Goal: Task Accomplishment & Management: Use online tool/utility

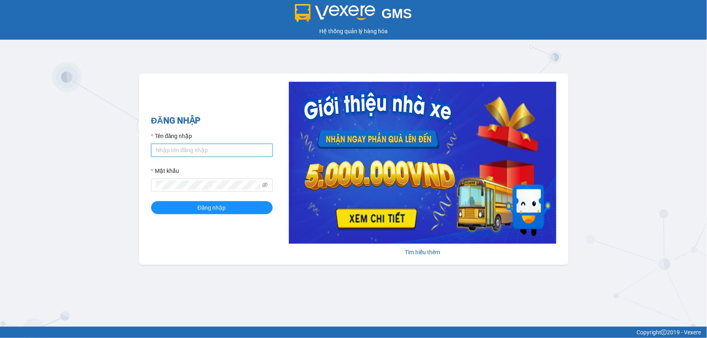
click at [191, 152] on input "Tên đăng nhập" at bounding box center [212, 150] width 122 height 13
type input "ngacd.ct"
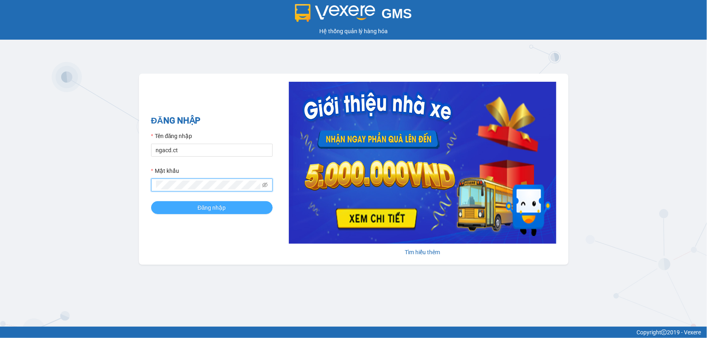
click at [223, 208] on span "Đăng nhập" at bounding box center [212, 207] width 28 height 9
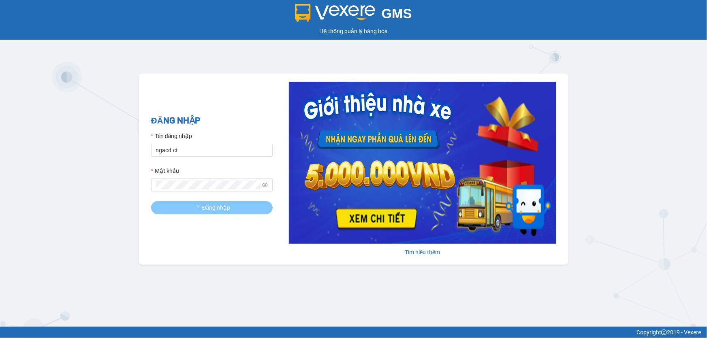
click at [228, 210] on span "Đăng nhập" at bounding box center [216, 207] width 28 height 9
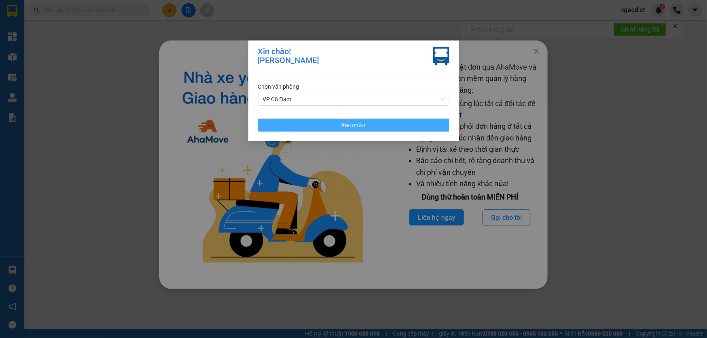
click at [312, 124] on button "Xác nhận" at bounding box center [353, 125] width 191 height 13
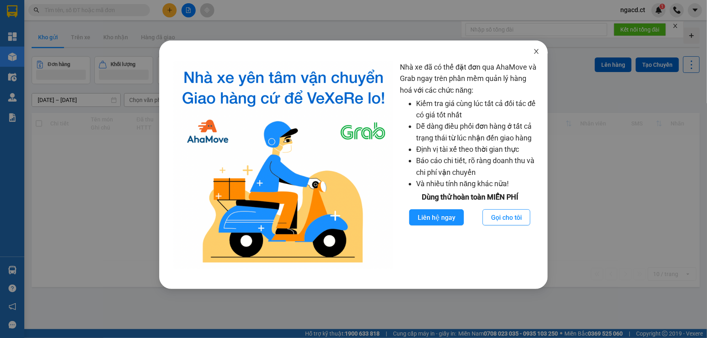
click at [539, 51] on icon "close" at bounding box center [536, 51] width 6 height 6
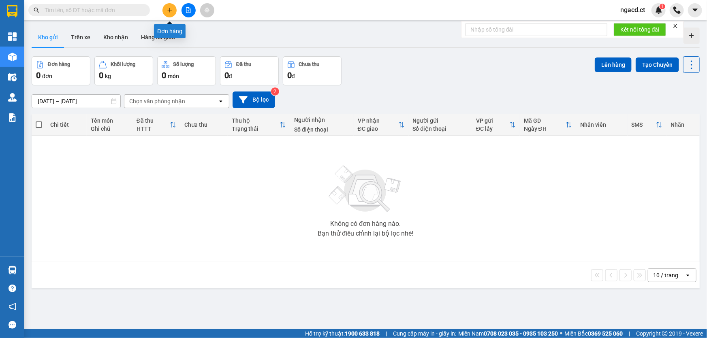
click at [171, 6] on button at bounding box center [170, 10] width 14 height 14
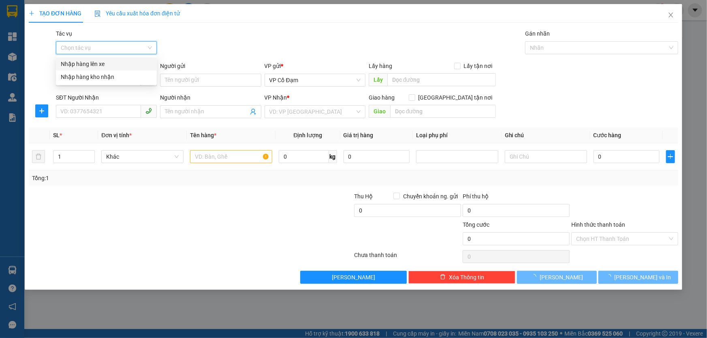
click at [129, 47] on input "Tác vụ" at bounding box center [104, 48] width 86 height 12
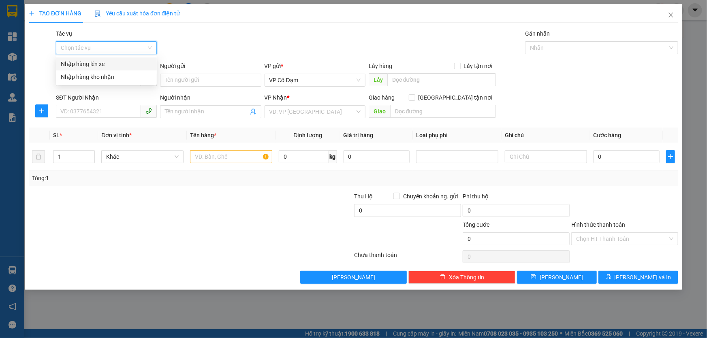
click at [129, 63] on div "Nhập hàng lên xe" at bounding box center [106, 64] width 91 height 9
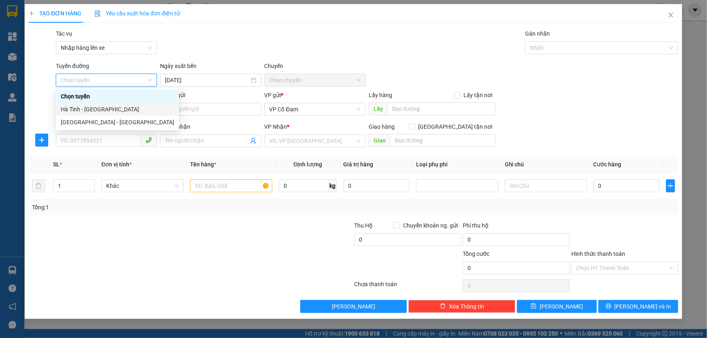
click at [131, 109] on div "Hà Tĩnh - [GEOGRAPHIC_DATA]" at bounding box center [117, 109] width 113 height 9
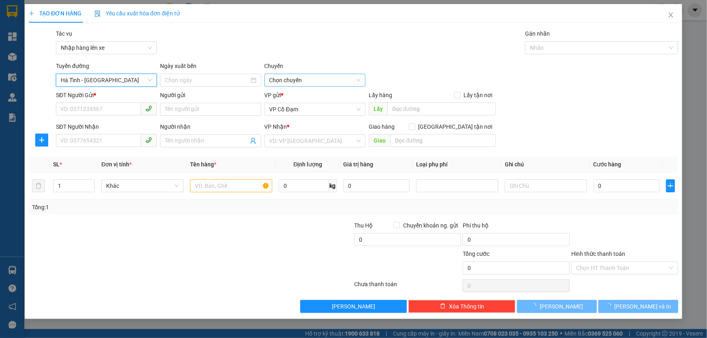
type input "[DATE]"
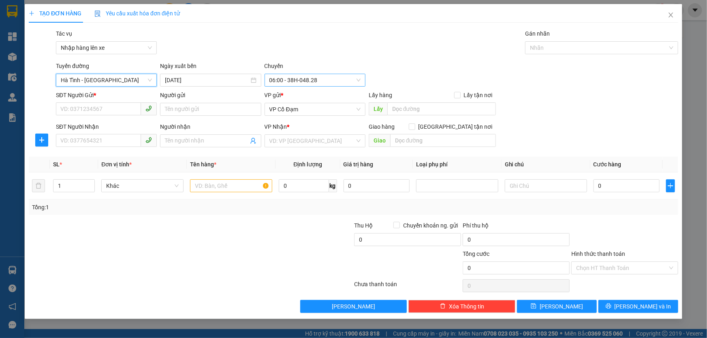
click at [330, 75] on span "06:00 - 38H-048.28" at bounding box center [315, 80] width 91 height 12
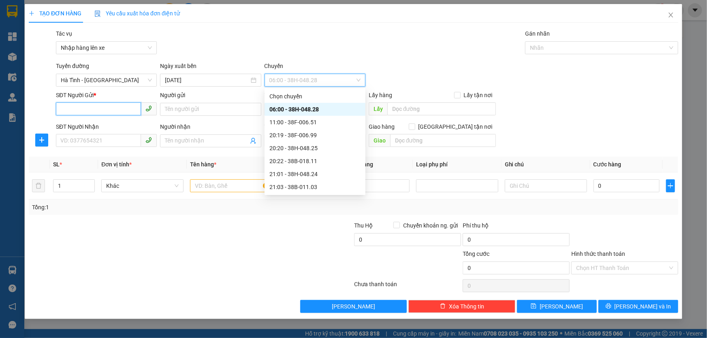
click at [109, 107] on input "SĐT Người Gửi *" at bounding box center [98, 109] width 85 height 13
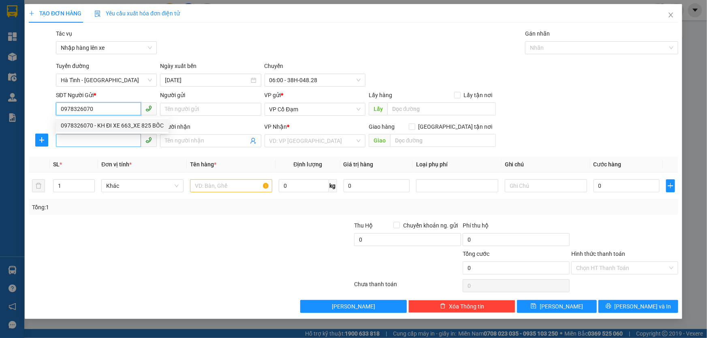
type input "0978326070"
click at [103, 140] on input "SĐT Người Nhận" at bounding box center [98, 140] width 85 height 13
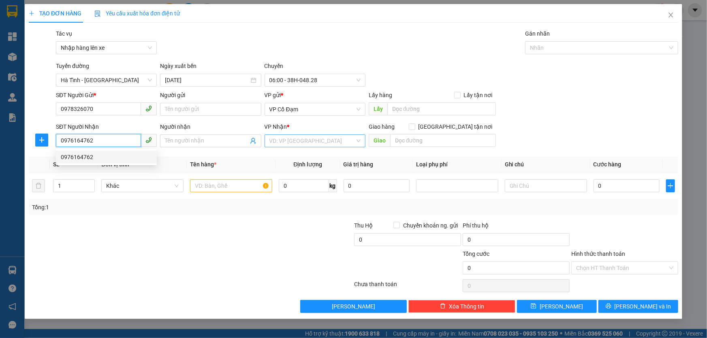
type input "0976164762"
click at [339, 141] on input "search" at bounding box center [313, 141] width 86 height 12
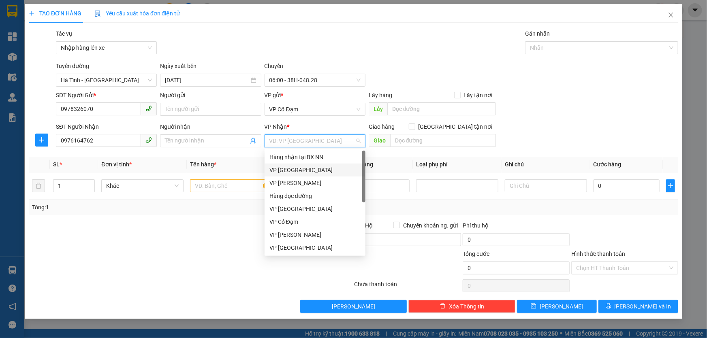
click at [306, 171] on div "VP [GEOGRAPHIC_DATA]" at bounding box center [315, 170] width 91 height 9
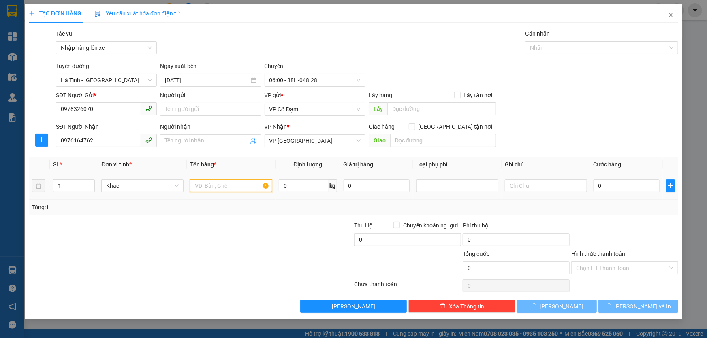
click at [241, 186] on input "text" at bounding box center [231, 186] width 82 height 13
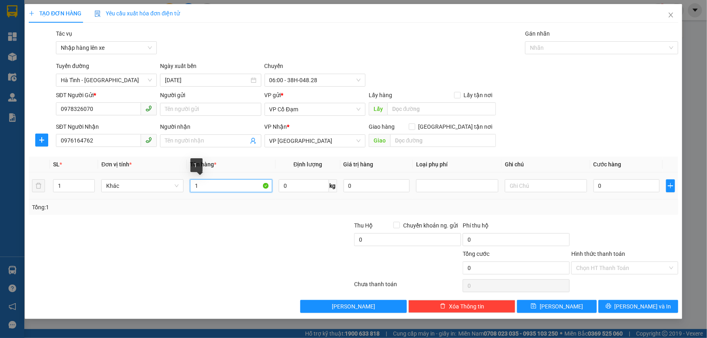
click at [246, 182] on input "1" at bounding box center [231, 186] width 82 height 13
type input "1 xốp"
click at [629, 188] on input "0" at bounding box center [627, 186] width 66 height 13
type input "4"
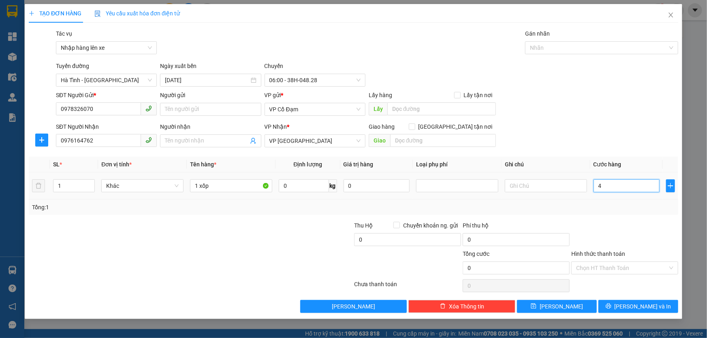
type input "4"
type input "40"
type input "40.000"
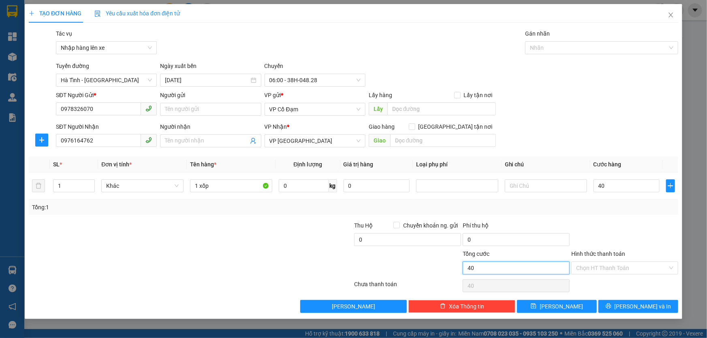
type input "40.000"
click at [511, 273] on input "40.000" at bounding box center [516, 268] width 107 height 13
click at [581, 271] on input "Hình thức thanh toán" at bounding box center [622, 268] width 92 height 12
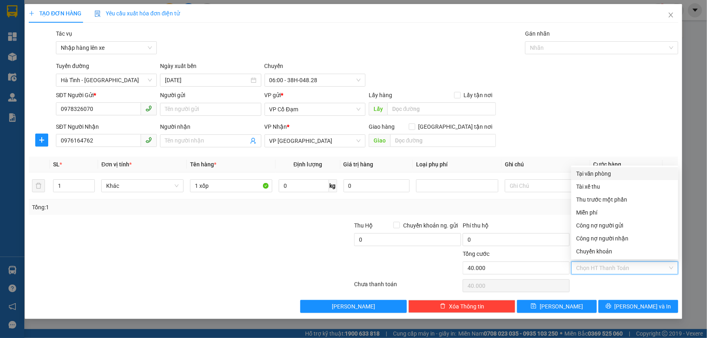
click at [601, 176] on div "Tại văn phòng" at bounding box center [624, 173] width 97 height 9
type input "0"
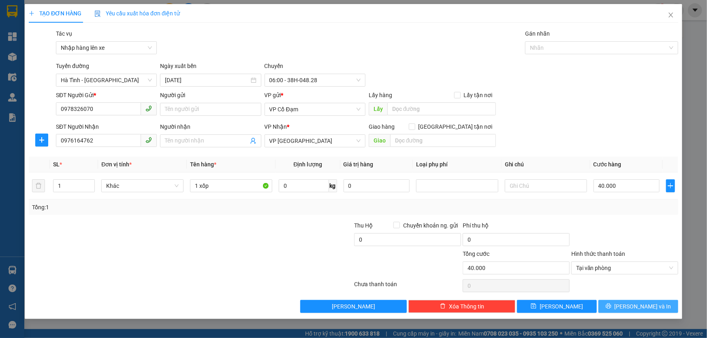
click at [637, 306] on span "[PERSON_NAME] và In" at bounding box center [643, 306] width 57 height 9
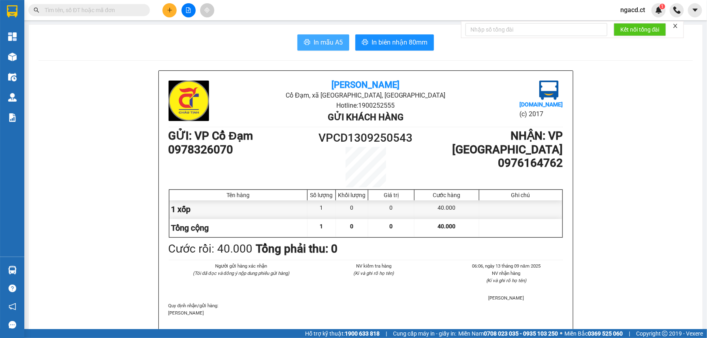
click at [325, 38] on span "In mẫu A5" at bounding box center [328, 42] width 29 height 10
click at [115, 11] on input "text" at bounding box center [93, 10] width 96 height 9
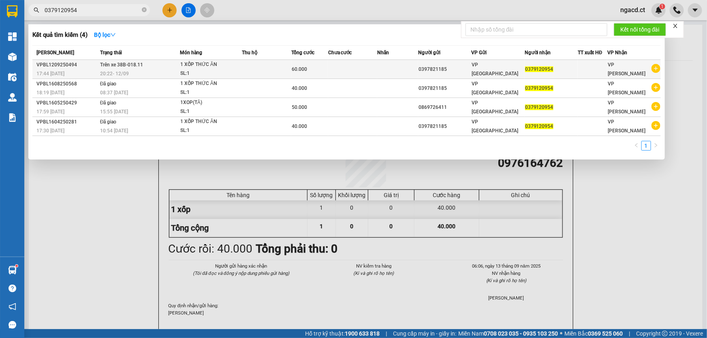
type input "0379120954"
click at [262, 67] on td at bounding box center [266, 69] width 49 height 19
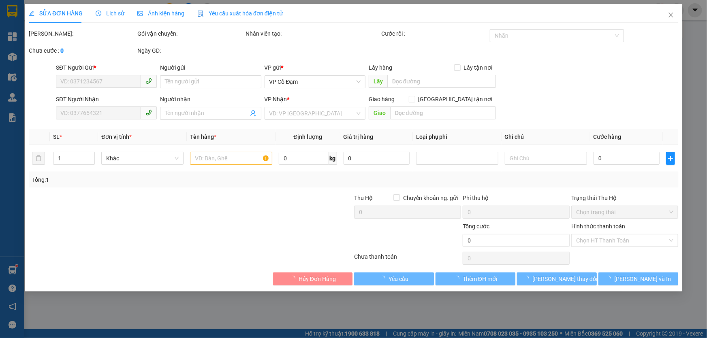
type input "0397821185"
type input "0379120954"
type input "60.000"
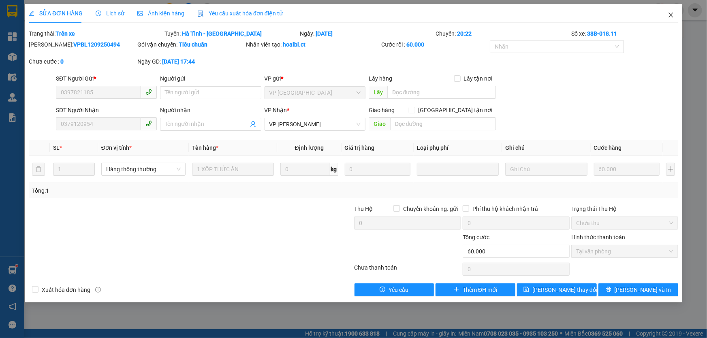
click at [672, 15] on icon "close" at bounding box center [671, 15] width 4 height 5
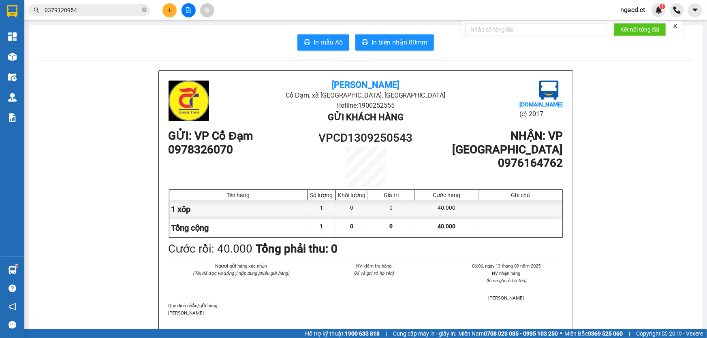
click at [86, 9] on input "0379120954" at bounding box center [93, 10] width 96 height 9
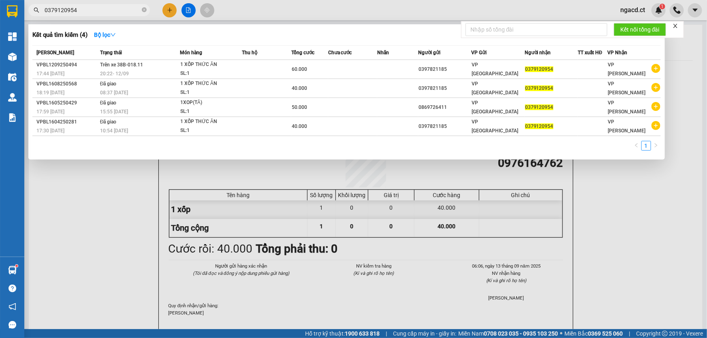
drag, startPoint x: 57, startPoint y: 16, endPoint x: 35, endPoint y: 16, distance: 21.9
click at [38, 16] on div "Kết quả tìm kiếm ( 4 ) Bộ lọc Mã ĐH Trạng thái Món hàng Thu hộ Tổng cước Chưa c…" at bounding box center [79, 10] width 158 height 14
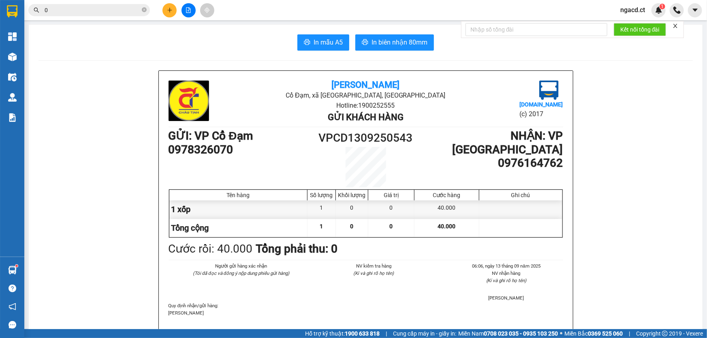
type input "0"
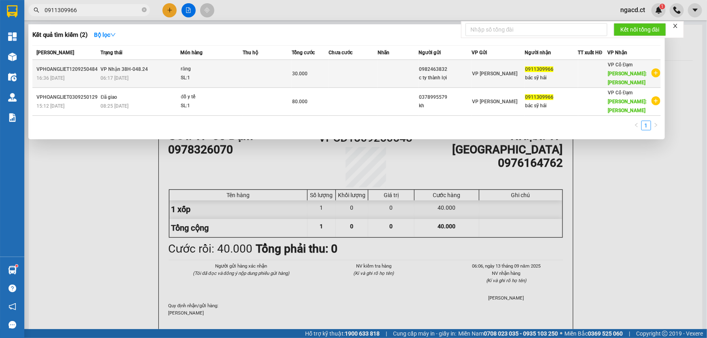
type input "0911309966"
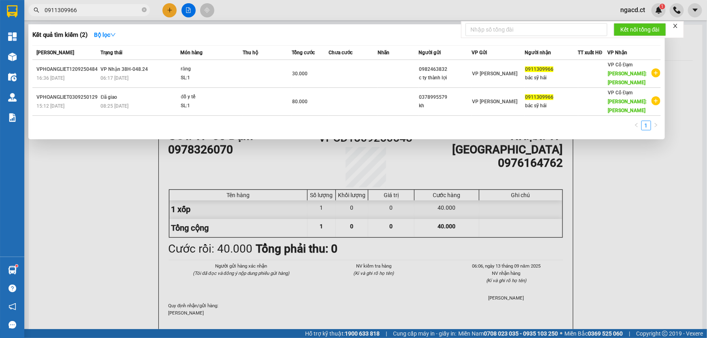
click at [122, 11] on input "0911309966" at bounding box center [93, 10] width 96 height 9
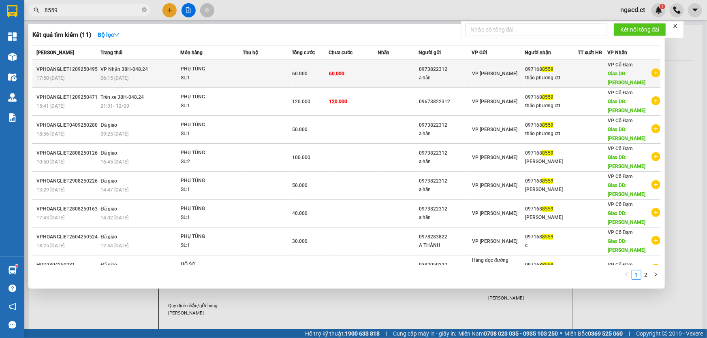
type input "8559"
click at [251, 71] on td at bounding box center [267, 74] width 49 height 28
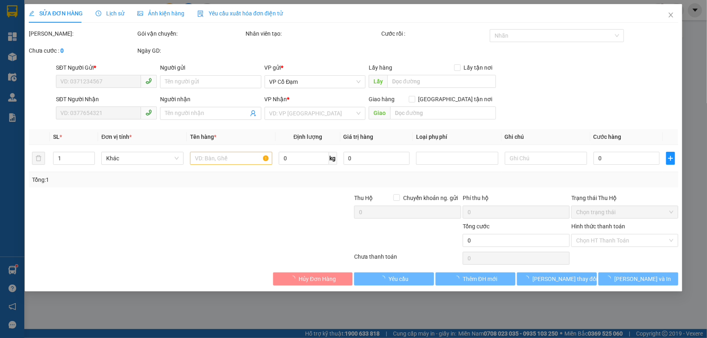
type input "0973822312"
type input "a hân"
type input "0971688559"
type input "thảo phương ctt"
type input "[PERSON_NAME]"
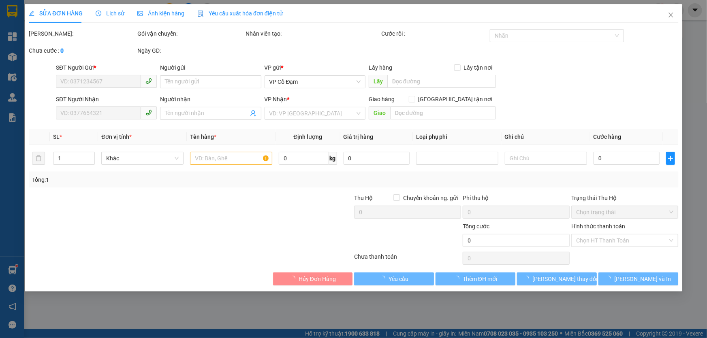
type input "60.000"
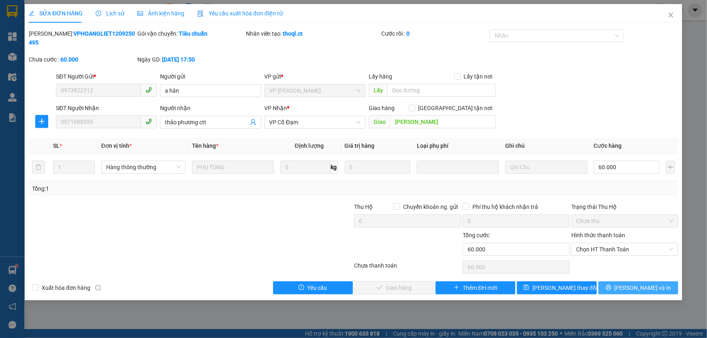
click at [634, 284] on span "[PERSON_NAME] và In" at bounding box center [643, 288] width 57 height 9
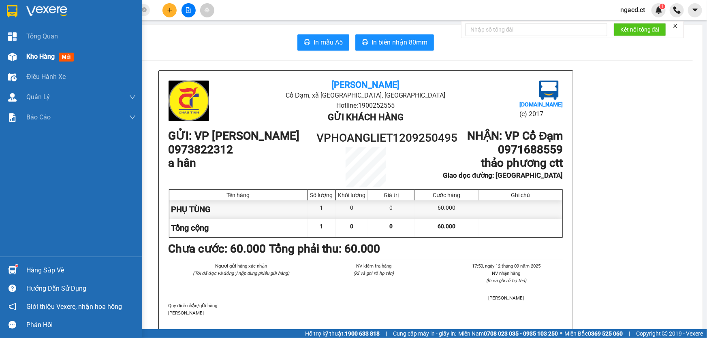
click at [16, 56] on img at bounding box center [12, 57] width 9 height 9
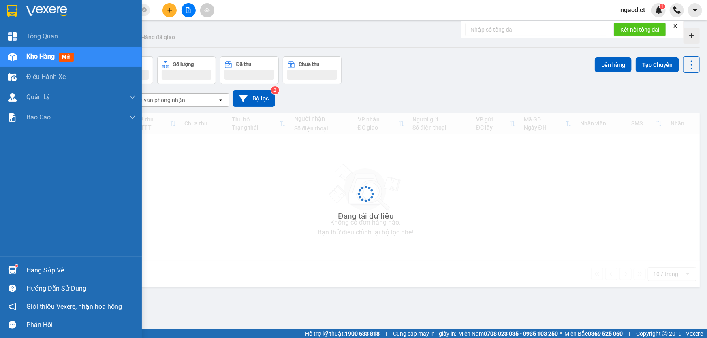
click at [16, 56] on img at bounding box center [12, 57] width 9 height 9
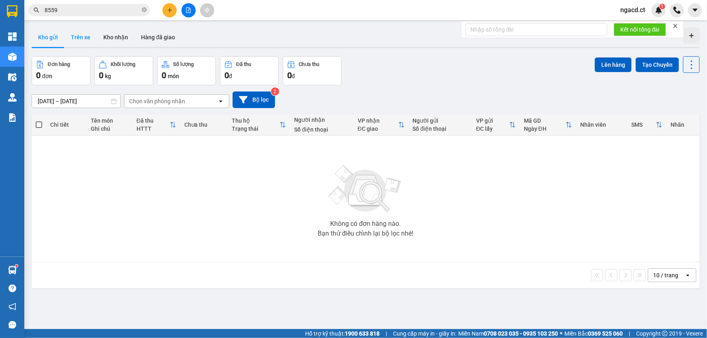
click at [82, 41] on button "Trên xe" at bounding box center [80, 37] width 32 height 19
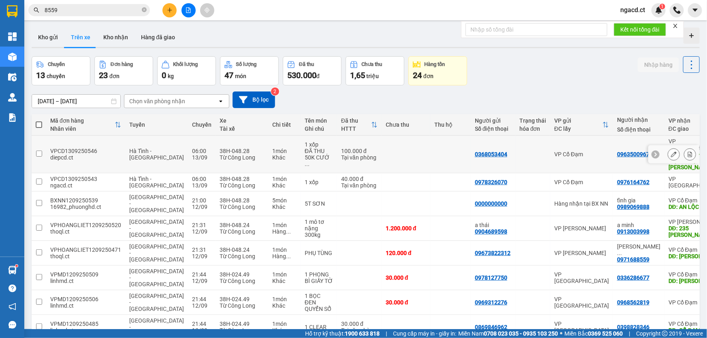
click at [349, 154] on div "Tại văn phòng" at bounding box center [359, 157] width 36 height 6
checkbox input "true"
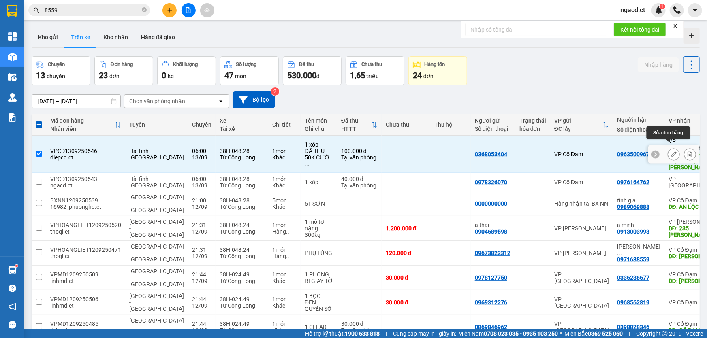
click at [671, 152] on icon at bounding box center [674, 155] width 6 height 6
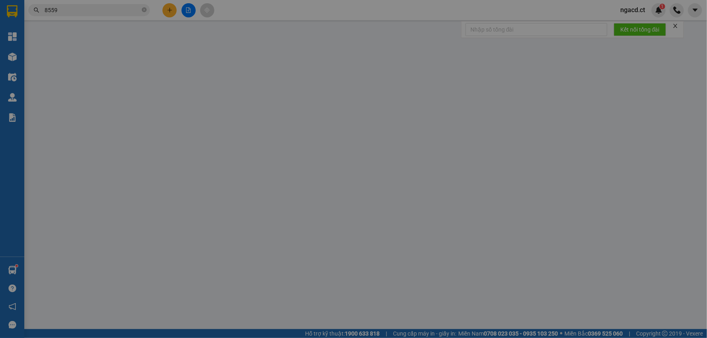
type input "0368053404"
type input "0963500967"
type input "BOOKSHIP: Số 99, Mễ Trì, [GEOGRAPHIC_DATA], [GEOGRAPHIC_DATA]"
type input "100.000"
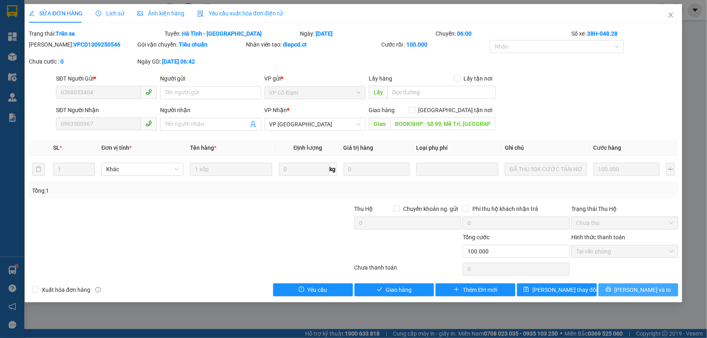
click at [660, 284] on button "[PERSON_NAME] và In" at bounding box center [639, 290] width 80 height 13
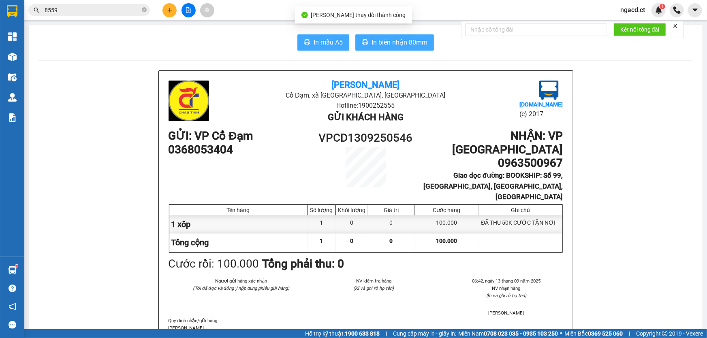
drag, startPoint x: 334, startPoint y: 39, endPoint x: 367, endPoint y: 47, distance: 33.8
click at [335, 39] on span "In mẫu A5" at bounding box center [328, 42] width 29 height 10
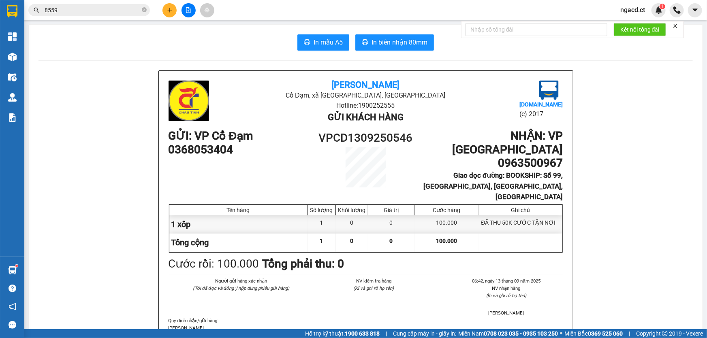
click at [93, 11] on input "8559" at bounding box center [93, 10] width 96 height 9
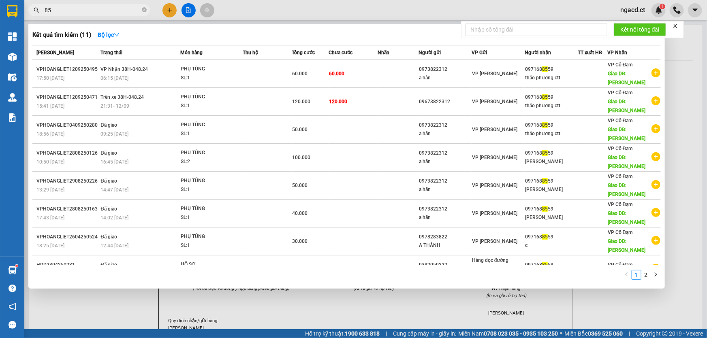
type input "8"
